Goal: Task Accomplishment & Management: Use online tool/utility

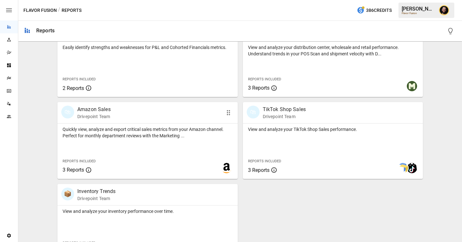
scroll to position [477, 0]
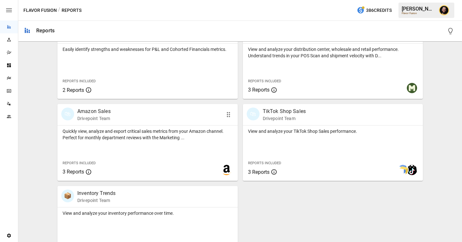
click at [153, 130] on p "Quickly view, analyze and export critical sales metrics from your Amazon channe…" at bounding box center [148, 134] width 170 height 13
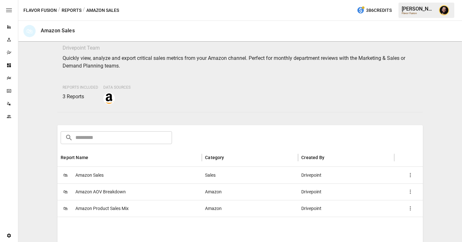
scroll to position [58, 0]
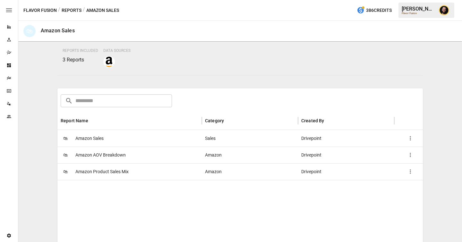
click at [126, 158] on div "🛍 Amazon AOV Breakdown" at bounding box center [129, 155] width 144 height 17
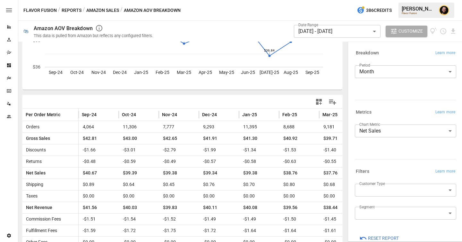
scroll to position [117, 0]
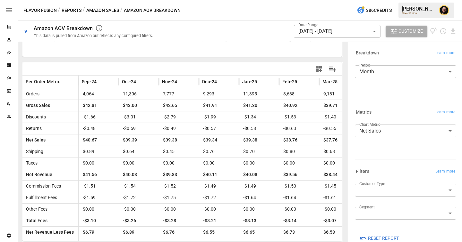
click at [71, 10] on button "Reports" at bounding box center [72, 10] width 20 height 8
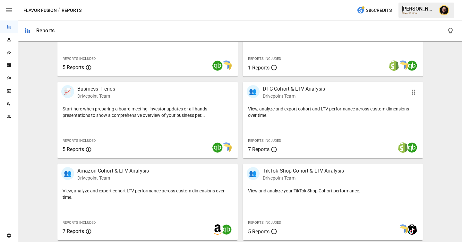
scroll to position [223, 0]
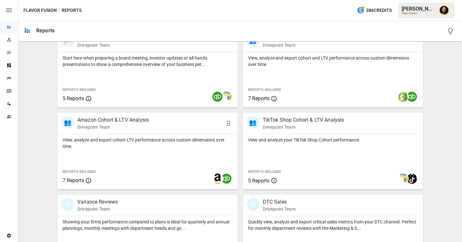
click at [165, 161] on div "View, analyze and export cohort LTV performance across custom dimensions over t…" at bounding box center [147, 161] width 180 height 55
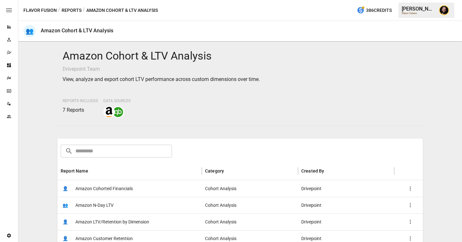
scroll to position [68, 0]
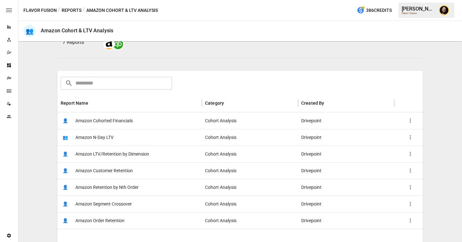
click at [138, 125] on div "👤 Amazon Cohorted Financials" at bounding box center [129, 121] width 144 height 17
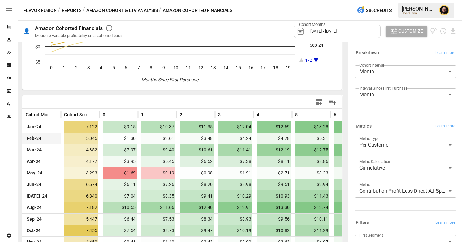
scroll to position [117, 0]
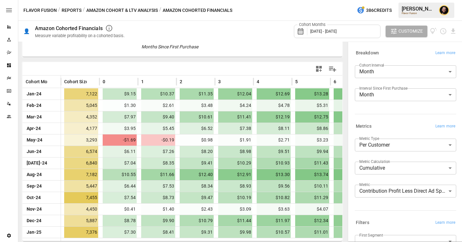
click at [394, 0] on body "Reports Experiments Dazzler Studio Dashboards Plans SmartModel ™ Data Sources T…" at bounding box center [231, 0] width 462 height 0
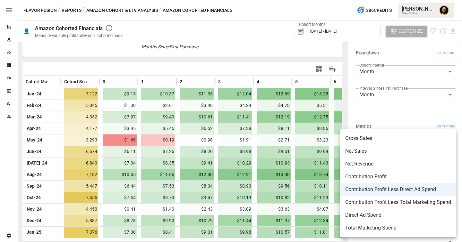
click at [241, 132] on div at bounding box center [231, 121] width 462 height 242
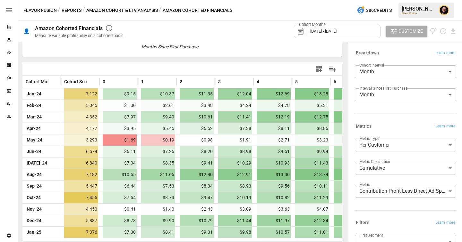
click at [133, 10] on button "Amazon Cohort & LTV Analysis" at bounding box center [121, 10] width 71 height 8
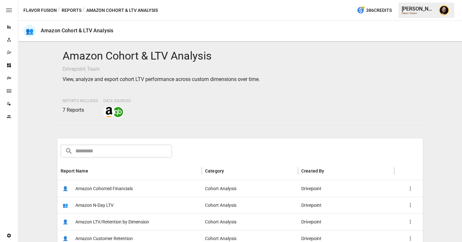
scroll to position [75, 0]
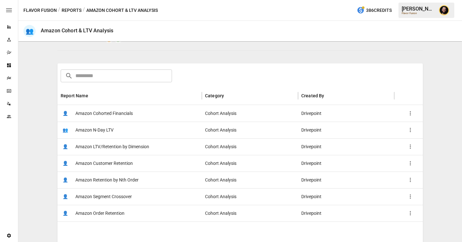
click at [147, 147] on span "Amazon LTV/Retention by Dimension" at bounding box center [112, 147] width 74 height 16
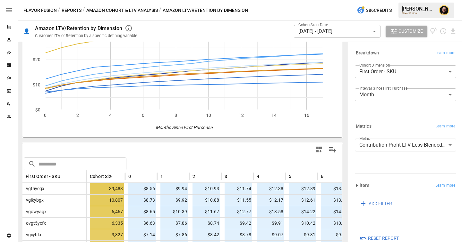
scroll to position [154, 0]
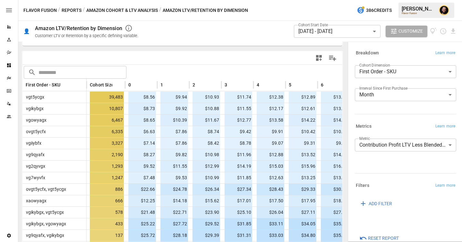
click at [417, 0] on body "Reports Experiments Dazzler Studio Dashboards Plans SmartModel ™ Data Sources T…" at bounding box center [231, 0] width 462 height 0
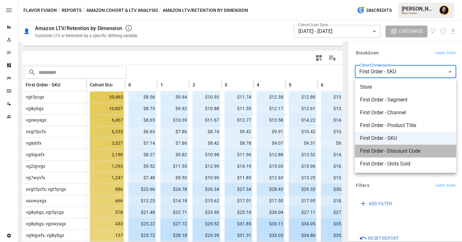
click at [391, 152] on span "First Order - Discount Code" at bounding box center [405, 151] width 91 height 8
type input "**********"
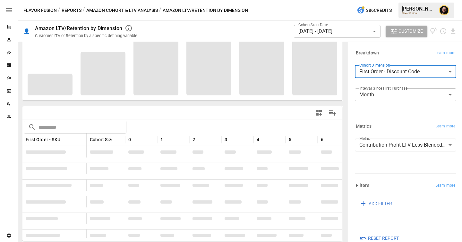
scroll to position [99, 0]
click at [76, 9] on button "Reports" at bounding box center [72, 10] width 20 height 8
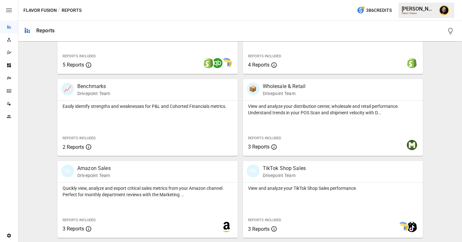
scroll to position [467, 0]
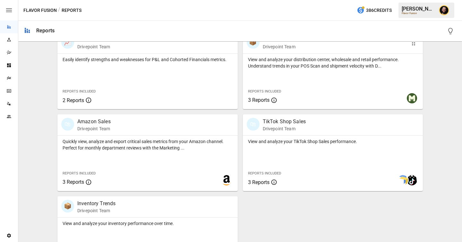
click at [290, 90] on div "Reports Included 3 Reports" at bounding box center [280, 95] width 65 height 17
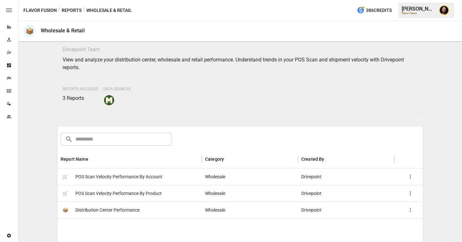
scroll to position [48, 0]
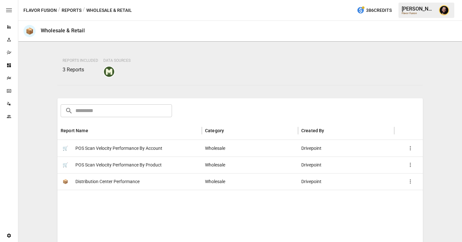
click at [137, 180] on span "Distribution Center Performance" at bounding box center [107, 182] width 64 height 16
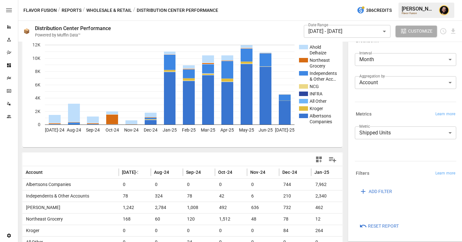
scroll to position [24, 0]
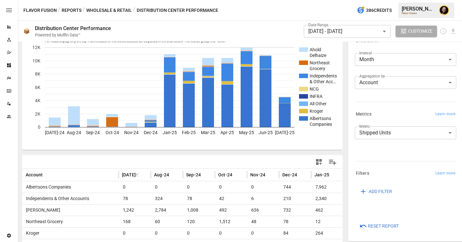
click at [77, 9] on button "Reports" at bounding box center [72, 10] width 20 height 8
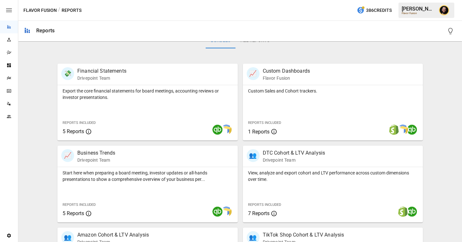
scroll to position [263, 0]
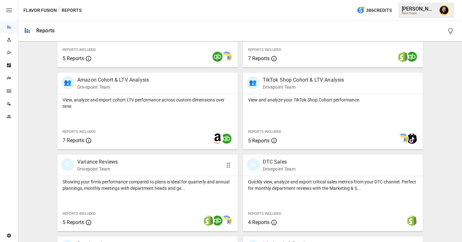
click at [113, 181] on p "Showing your firm's performance compared to plans is ideal for quarterly and an…" at bounding box center [148, 185] width 170 height 13
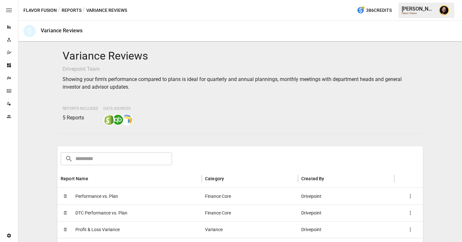
click at [120, 200] on div "🗓 Performance vs. Plan" at bounding box center [129, 196] width 144 height 17
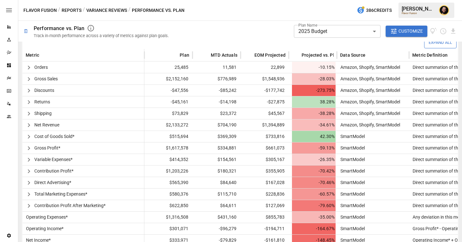
scroll to position [158, 0]
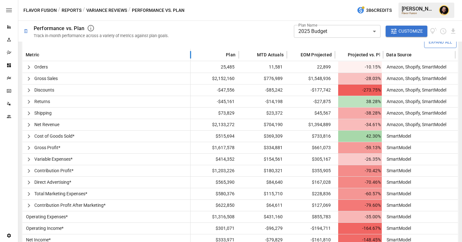
drag, startPoint x: 144, startPoint y: 54, endPoint x: 196, endPoint y: 59, distance: 52.2
click at [192, 59] on div at bounding box center [190, 55] width 3 height 13
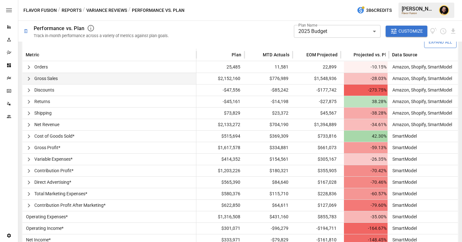
click at [31, 79] on icon "button" at bounding box center [29, 79] width 8 height 8
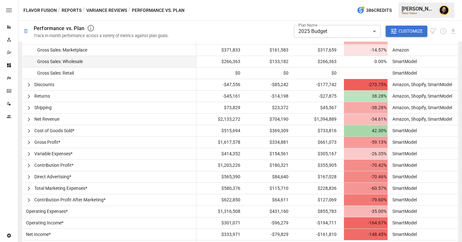
scroll to position [212, 0]
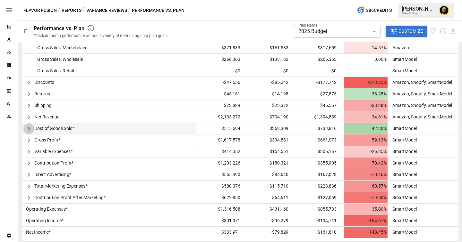
click at [31, 130] on icon "button" at bounding box center [29, 129] width 8 height 8
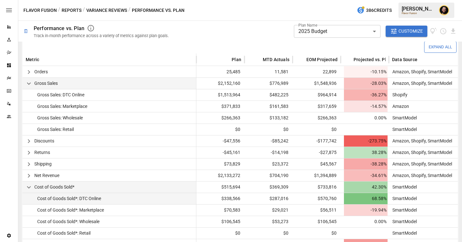
scroll to position [158, 0]
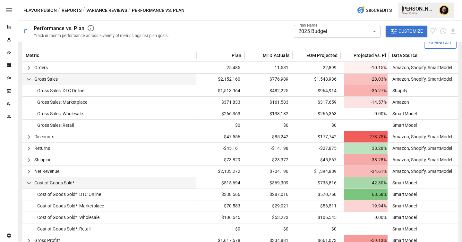
click at [70, 12] on button "Reports" at bounding box center [72, 10] width 20 height 8
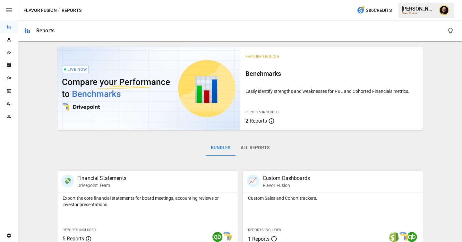
scroll to position [139, 0]
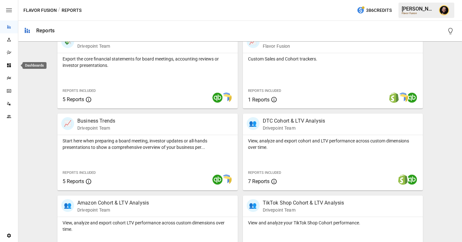
click at [6, 64] on icon "Dashboards" at bounding box center [8, 65] width 5 height 5
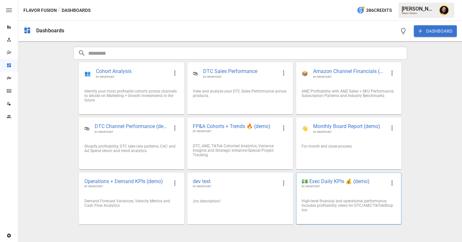
click at [323, 187] on span "BY DRIVEPOINT" at bounding box center [343, 187] width 84 height 4
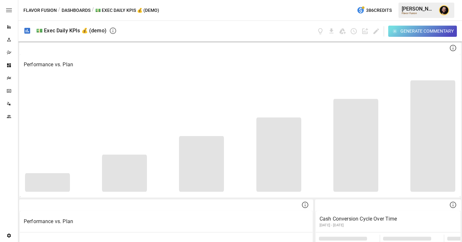
click at [410, 29] on div "Generate Commentary" at bounding box center [426, 31] width 53 height 8
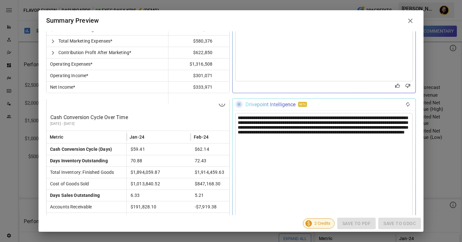
scroll to position [398, 0]
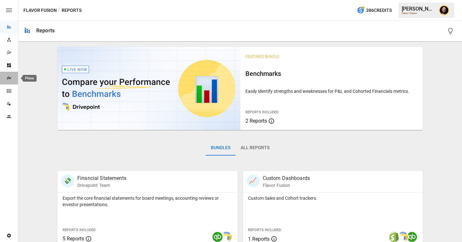
click at [11, 78] on icon "Plans" at bounding box center [8, 78] width 5 height 5
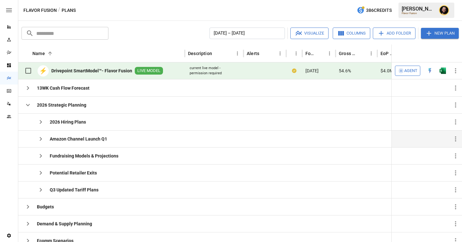
scroll to position [5, 0]
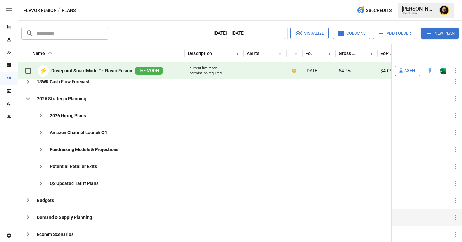
click at [29, 217] on icon "button" at bounding box center [28, 218] width 8 height 8
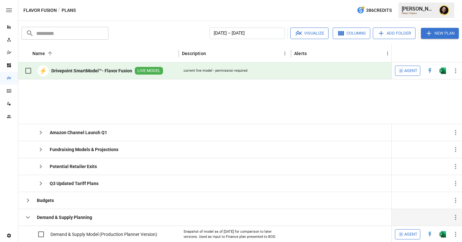
scroll to position [87, 0]
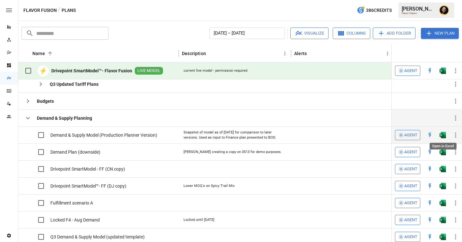
click at [442, 136] on img "Open in Excel" at bounding box center [442, 135] width 6 height 6
click at [27, 119] on icon "button" at bounding box center [28, 118] width 8 height 8
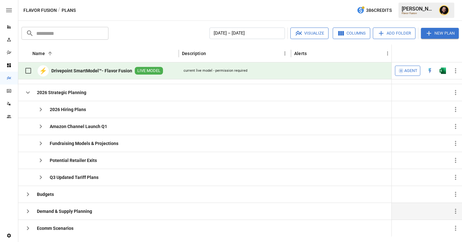
scroll to position [0, 0]
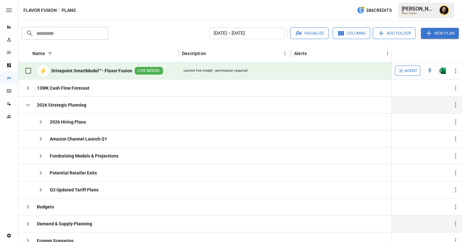
click at [29, 106] on icon "button" at bounding box center [28, 105] width 8 height 8
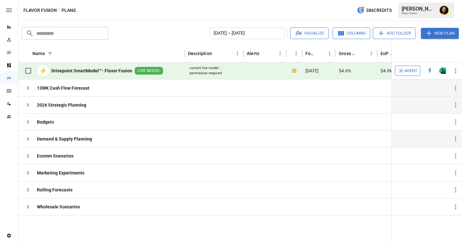
click at [26, 84] on icon "button" at bounding box center [28, 88] width 8 height 8
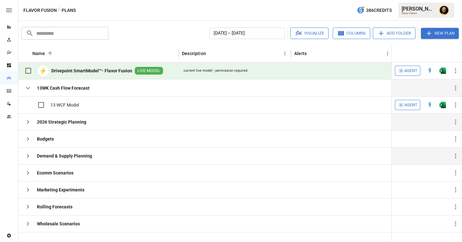
click at [30, 156] on icon "button" at bounding box center [28, 156] width 8 height 8
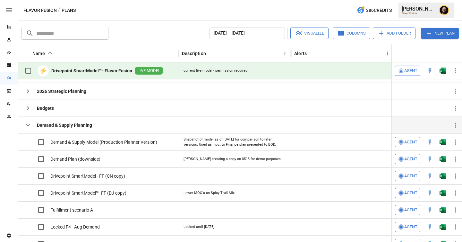
click at [31, 126] on icon "button" at bounding box center [28, 126] width 8 height 8
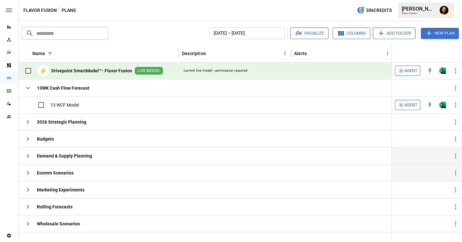
click at [29, 172] on icon "button" at bounding box center [28, 173] width 8 height 8
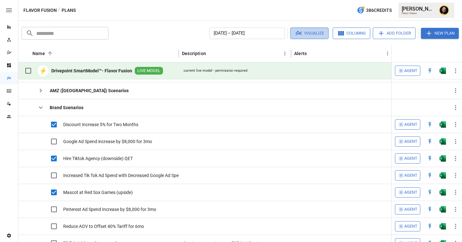
click at [312, 32] on button "Visualize" at bounding box center [309, 34] width 38 height 12
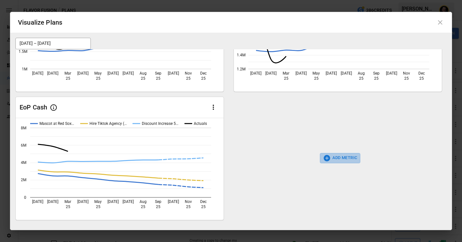
click at [339, 162] on button "ADD METRIC" at bounding box center [340, 158] width 41 height 10
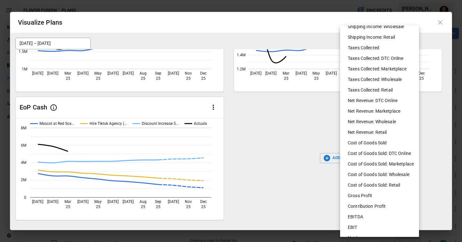
click at [374, 146] on li "Cost of Goods Sold" at bounding box center [381, 143] width 79 height 11
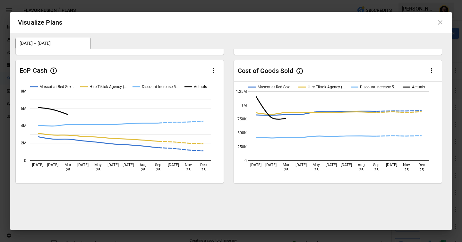
click at [440, 24] on icon at bounding box center [440, 23] width 8 height 8
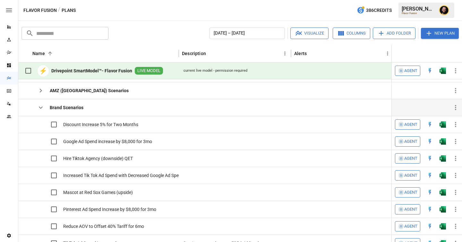
click at [40, 106] on icon "button" at bounding box center [41, 108] width 8 height 8
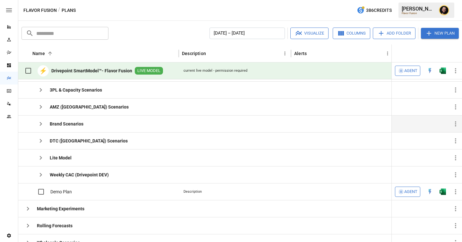
scroll to position [90, 0]
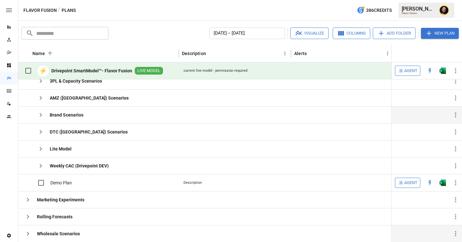
click at [28, 232] on icon "button" at bounding box center [28, 234] width 2 height 4
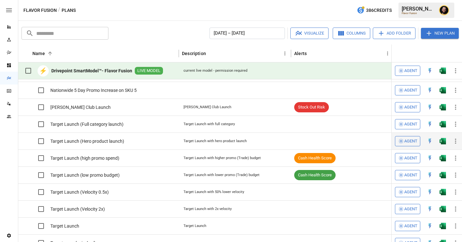
scroll to position [381, 0]
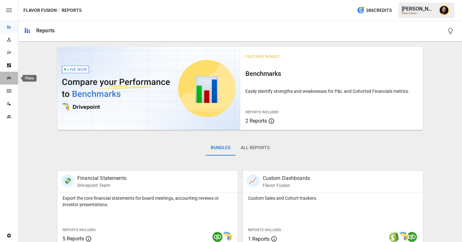
click at [12, 79] on div "Plans" at bounding box center [9, 78] width 18 height 5
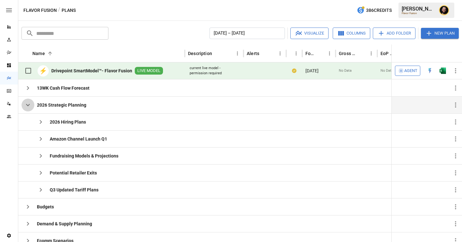
click at [29, 107] on icon "button" at bounding box center [28, 105] width 8 height 8
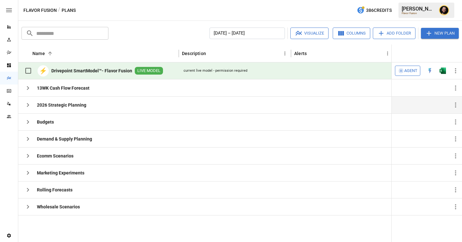
click at [416, 73] on span "Agent" at bounding box center [410, 70] width 13 height 7
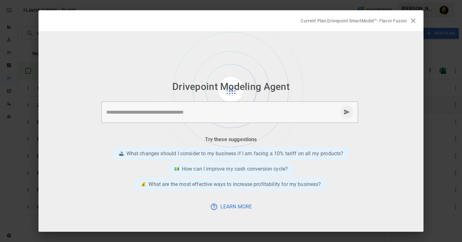
click at [168, 112] on textarea at bounding box center [221, 112] width 231 height 7
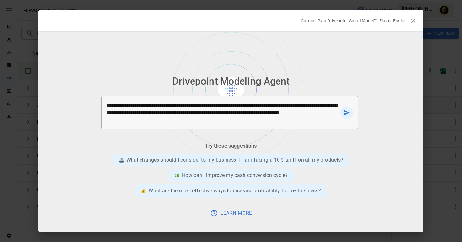
type textarea "**********"
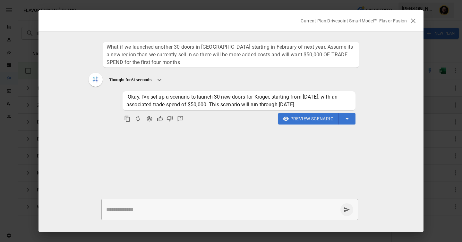
click at [413, 24] on icon "button" at bounding box center [413, 21] width 8 height 8
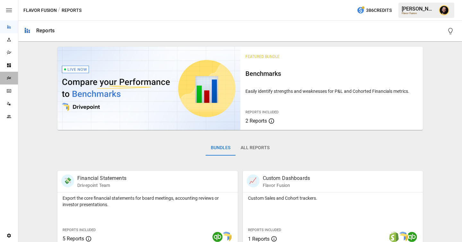
click at [5, 80] on div "Plans" at bounding box center [9, 78] width 18 height 5
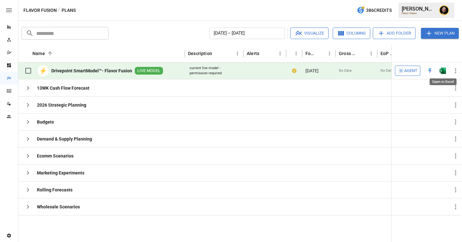
click at [444, 69] on img "Open in Excel" at bounding box center [442, 71] width 6 height 6
click at [407, 74] on button "Agent" at bounding box center [407, 71] width 25 height 10
